Goal: Navigation & Orientation: Find specific page/section

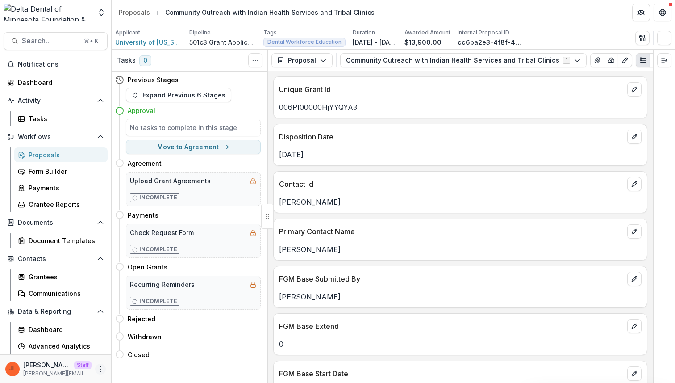
click at [100, 367] on icon "More" at bounding box center [100, 368] width 7 height 7
click at [131, 346] on link "User Settings" at bounding box center [157, 350] width 96 height 15
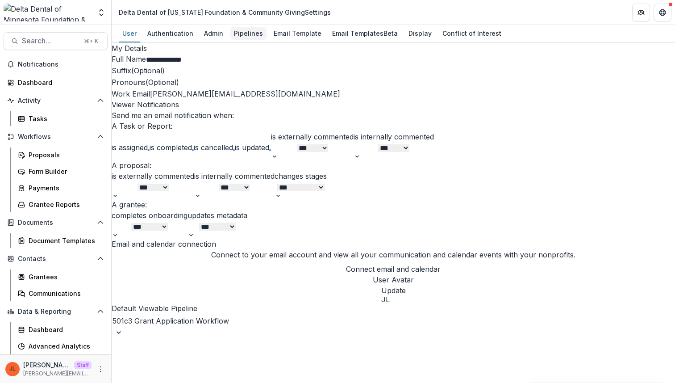
click at [243, 36] on div "Pipelines" at bounding box center [249, 33] width 36 height 13
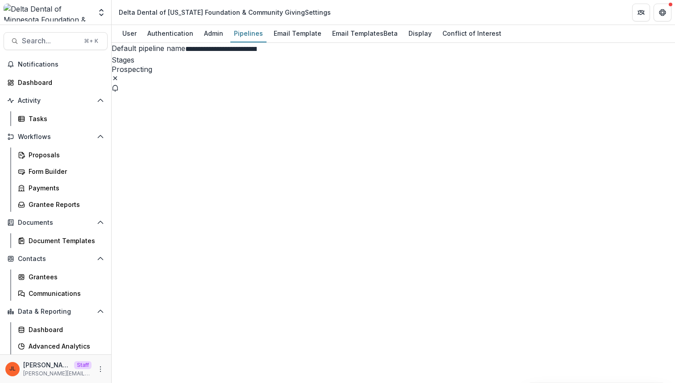
scroll to position [14, 0]
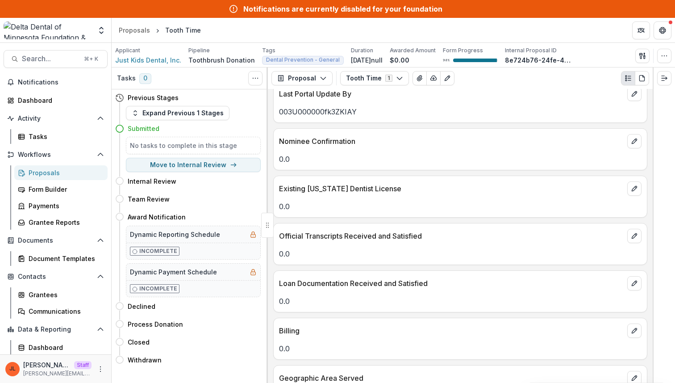
scroll to position [2742, 0]
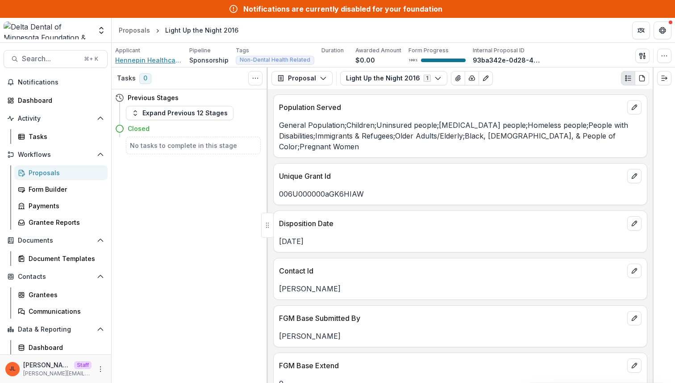
click at [152, 58] on span "Hennepin Healthcare Foundation" at bounding box center [148, 59] width 67 height 9
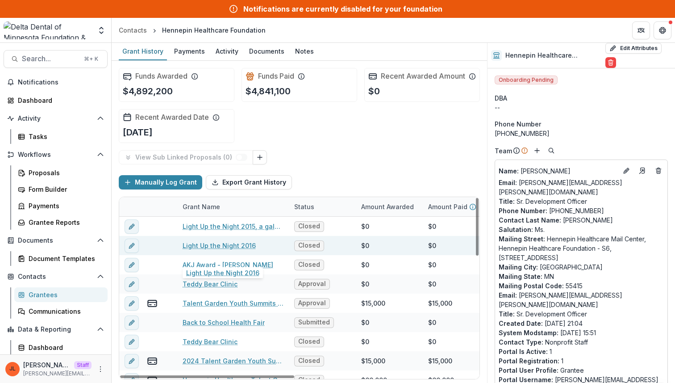
click at [223, 250] on link "Light Up the Night 2016" at bounding box center [219, 245] width 73 height 9
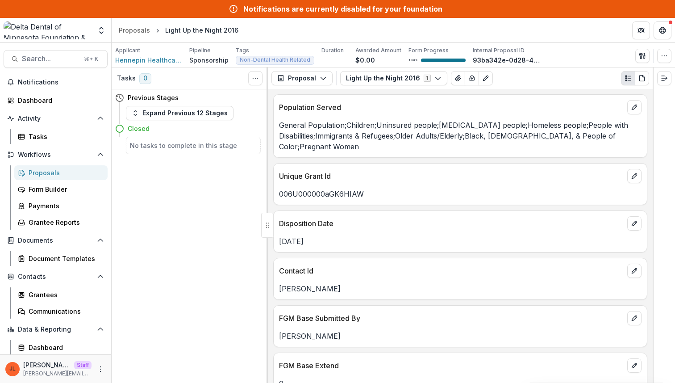
click at [329, 213] on div "Disposition Date" at bounding box center [460, 221] width 373 height 20
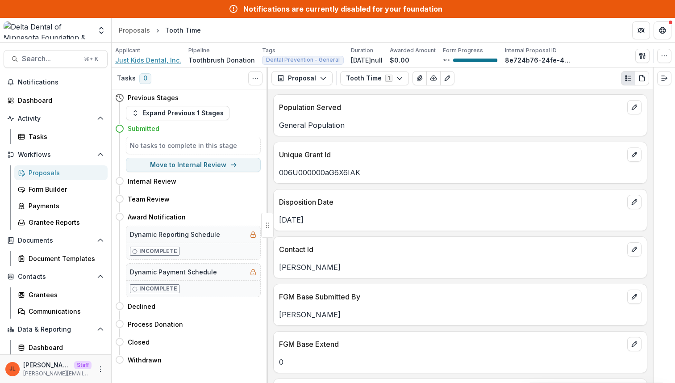
click at [159, 60] on span "Just Kids Dental, Inc." at bounding box center [148, 59] width 66 height 9
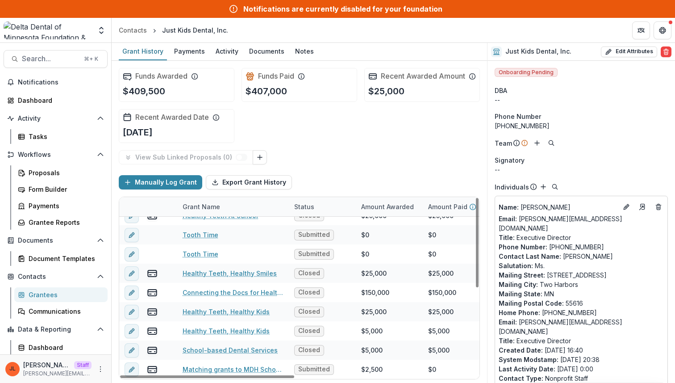
scroll to position [2, 0]
